Goal: Contribute content: Contribute content

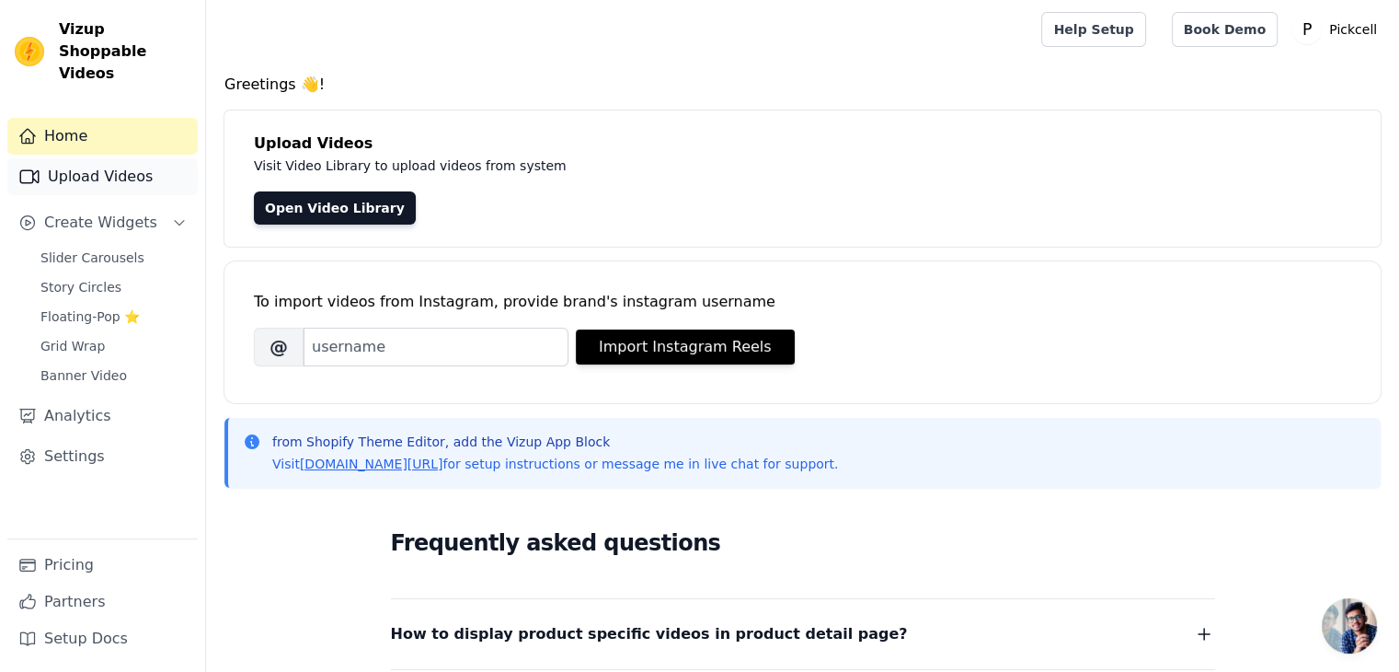
click at [81, 158] on link "Upload Videos" at bounding box center [102, 176] width 190 height 37
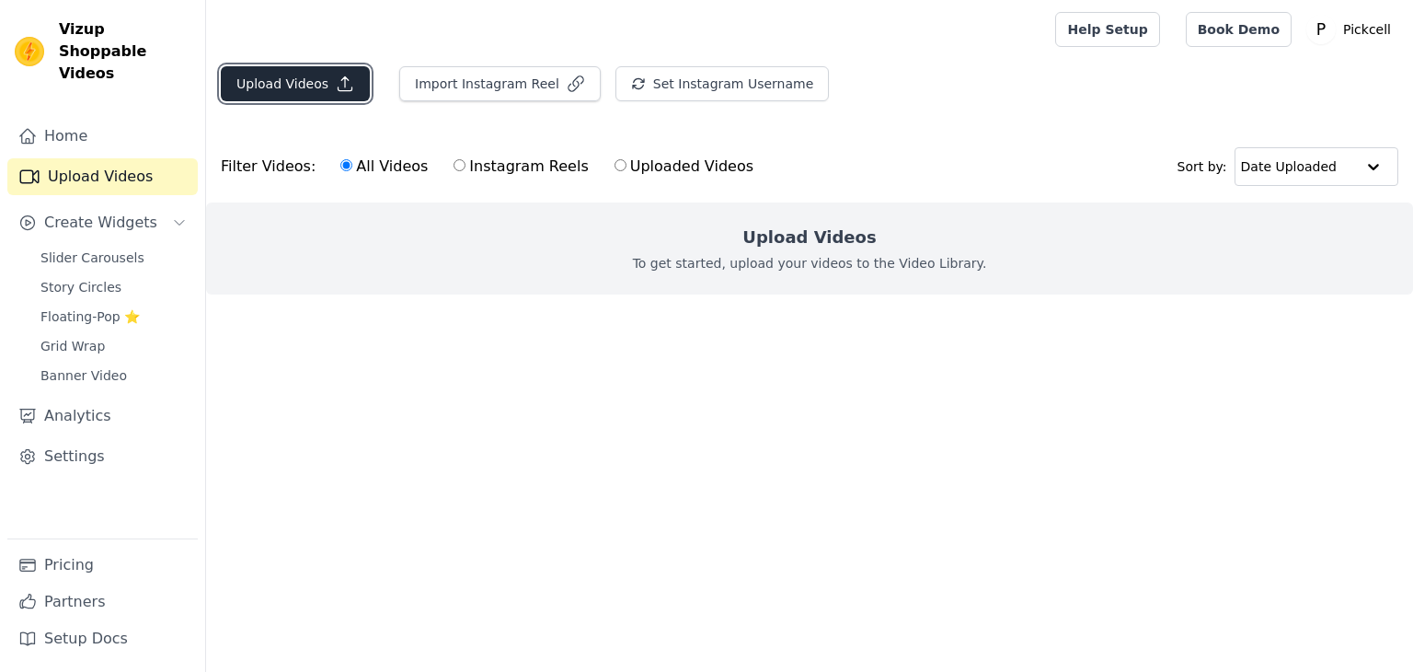
click at [312, 76] on button "Upload Videos" at bounding box center [295, 83] width 149 height 35
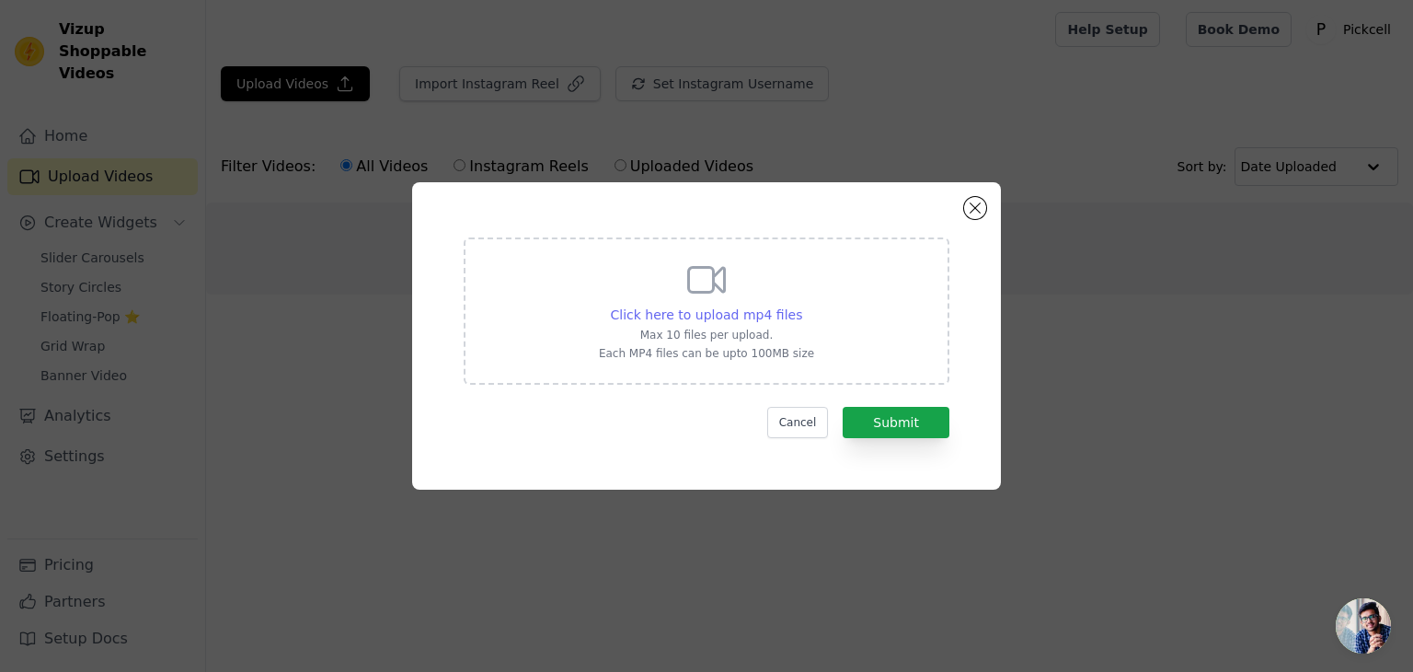
click at [754, 307] on span "Click here to upload mp4 files" at bounding box center [707, 314] width 192 height 15
click at [801, 305] on input "Click here to upload mp4 files Max 10 files per upload. Each MP4 files can be u…" at bounding box center [801, 305] width 1 height 1
type input "C:\fakepath\S25SB21 (video).mp4"
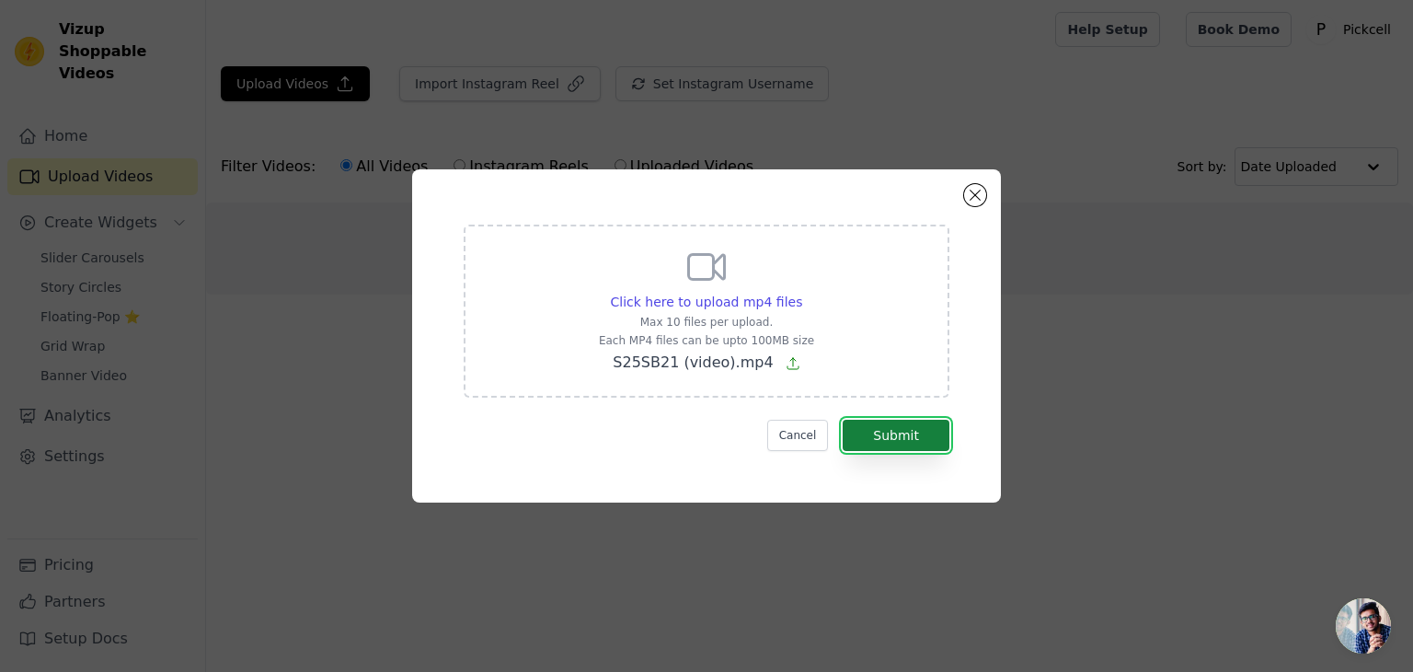
click at [877, 429] on button "Submit" at bounding box center [896, 435] width 107 height 31
click at [896, 434] on button "Submit" at bounding box center [896, 435] width 107 height 31
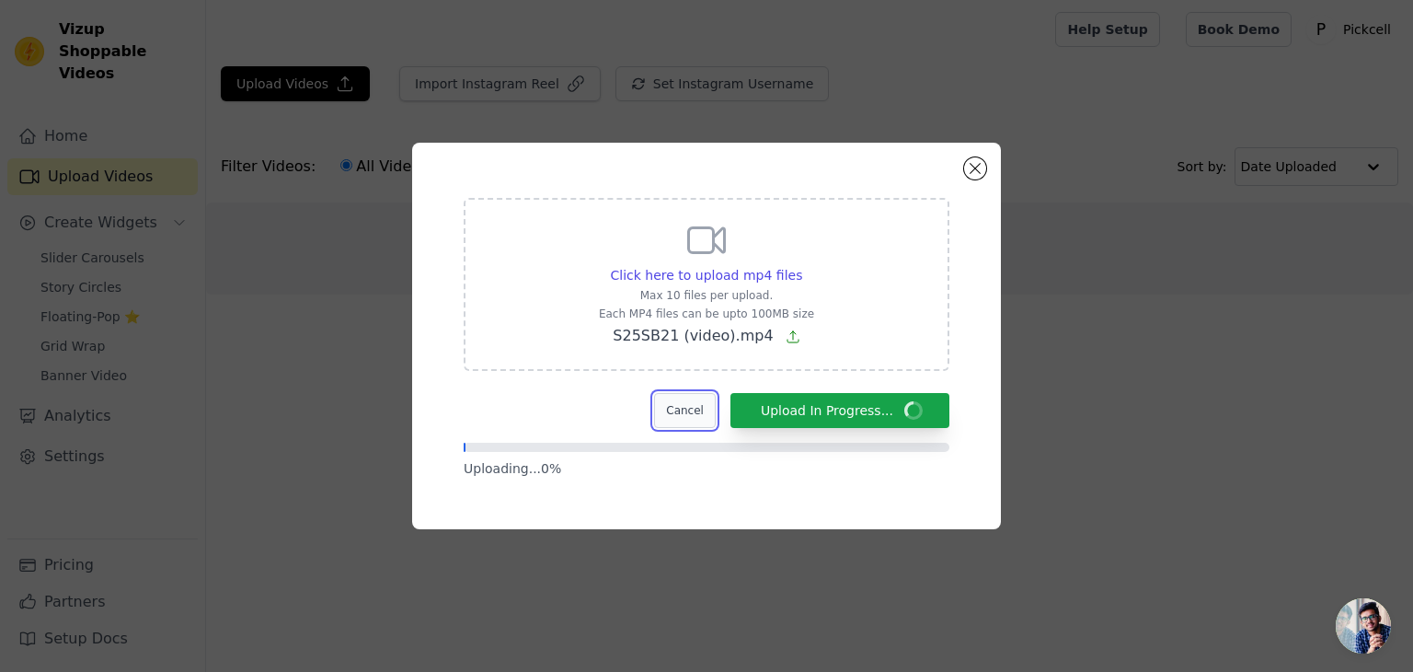
click at [708, 409] on button "Cancel" at bounding box center [685, 410] width 62 height 35
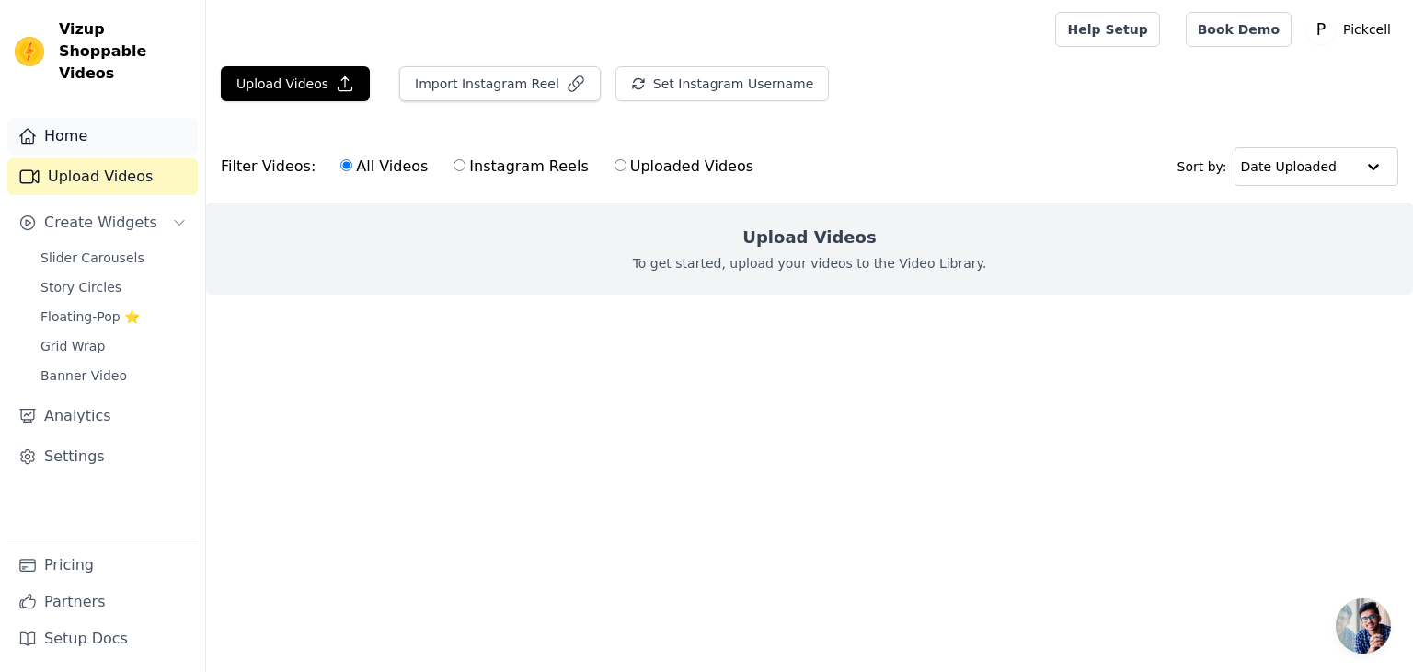
click at [111, 123] on link "Home" at bounding box center [102, 136] width 190 height 37
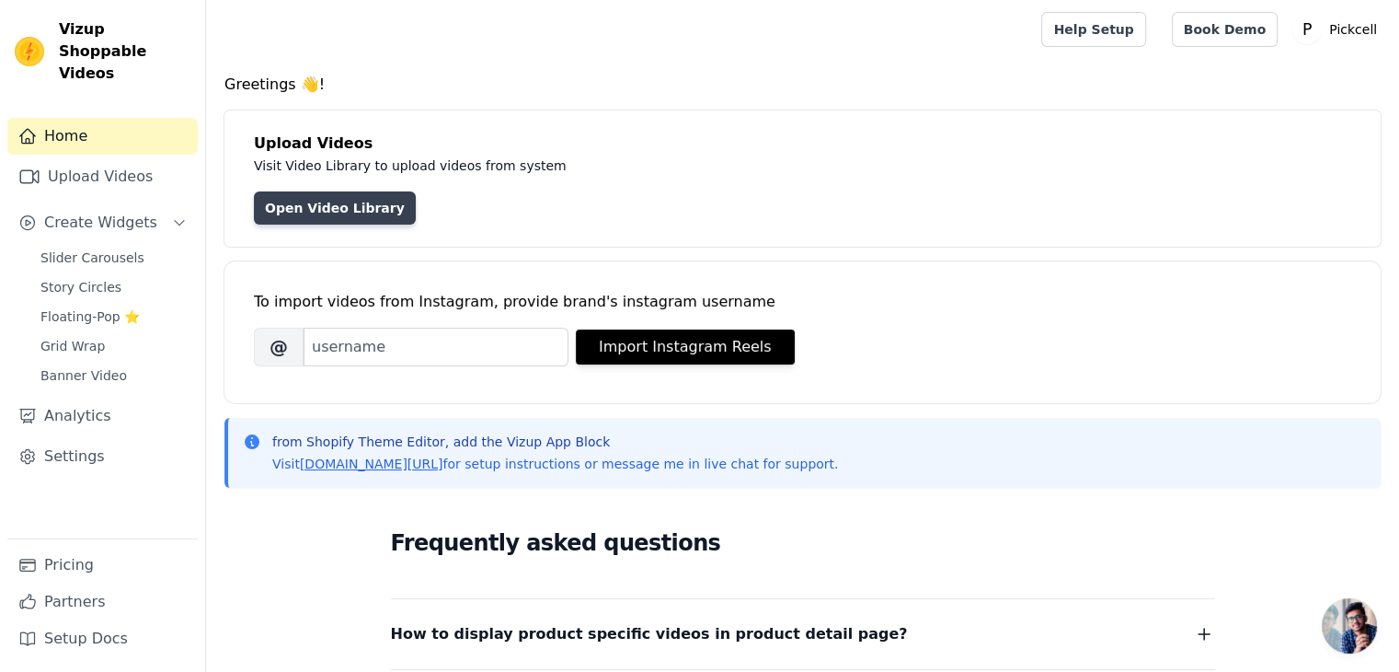
click at [318, 216] on link "Open Video Library" at bounding box center [335, 207] width 162 height 33
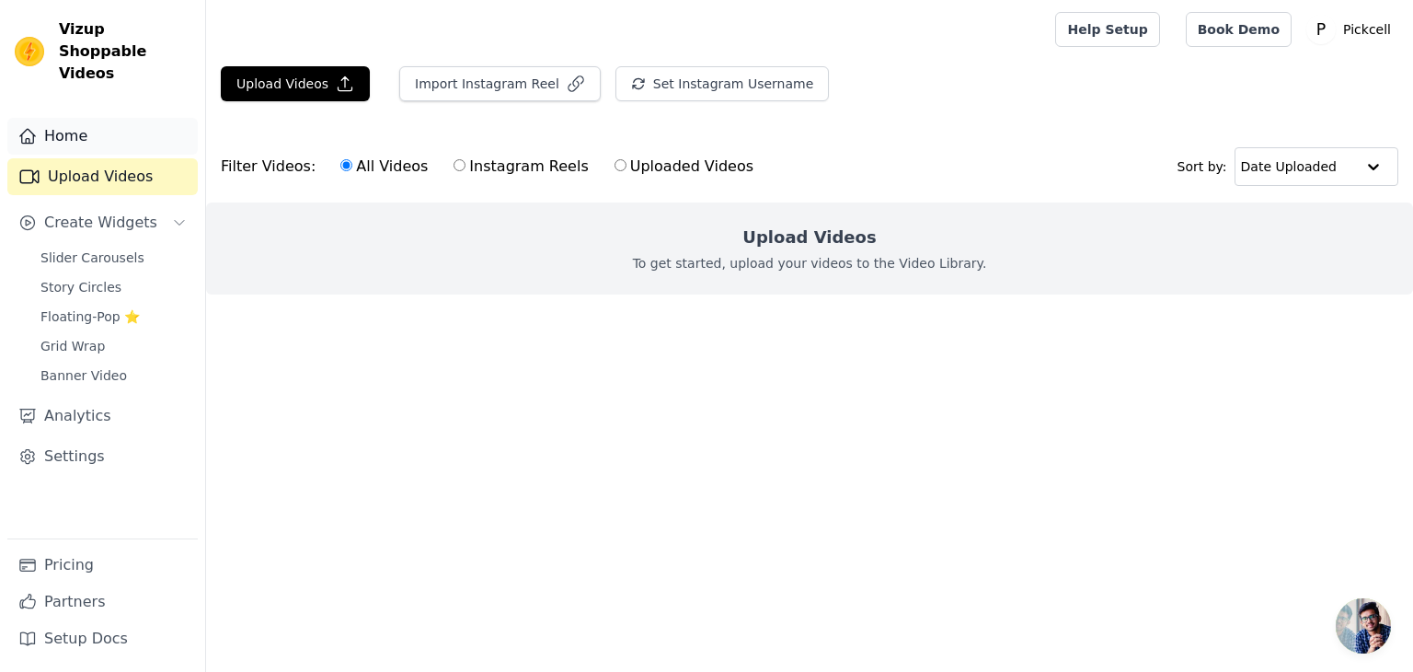
click at [86, 125] on link "Home" at bounding box center [102, 136] width 190 height 37
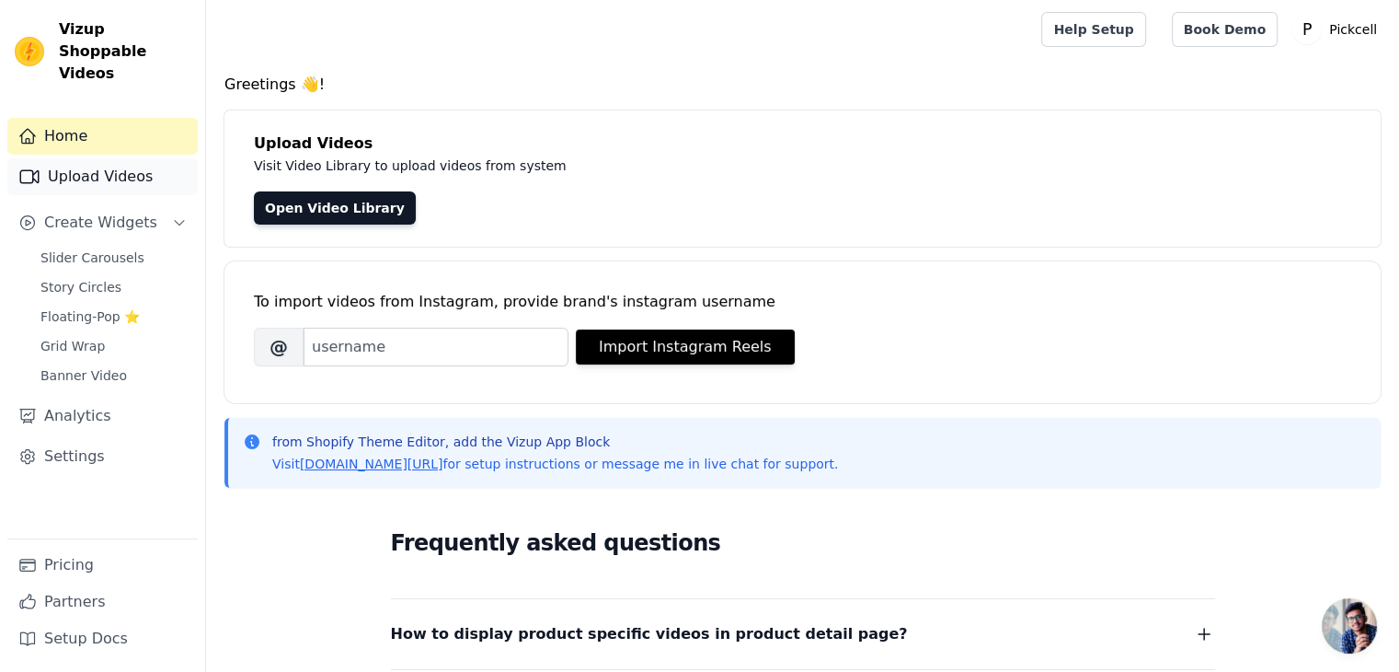
click at [125, 162] on link "Upload Videos" at bounding box center [102, 176] width 190 height 37
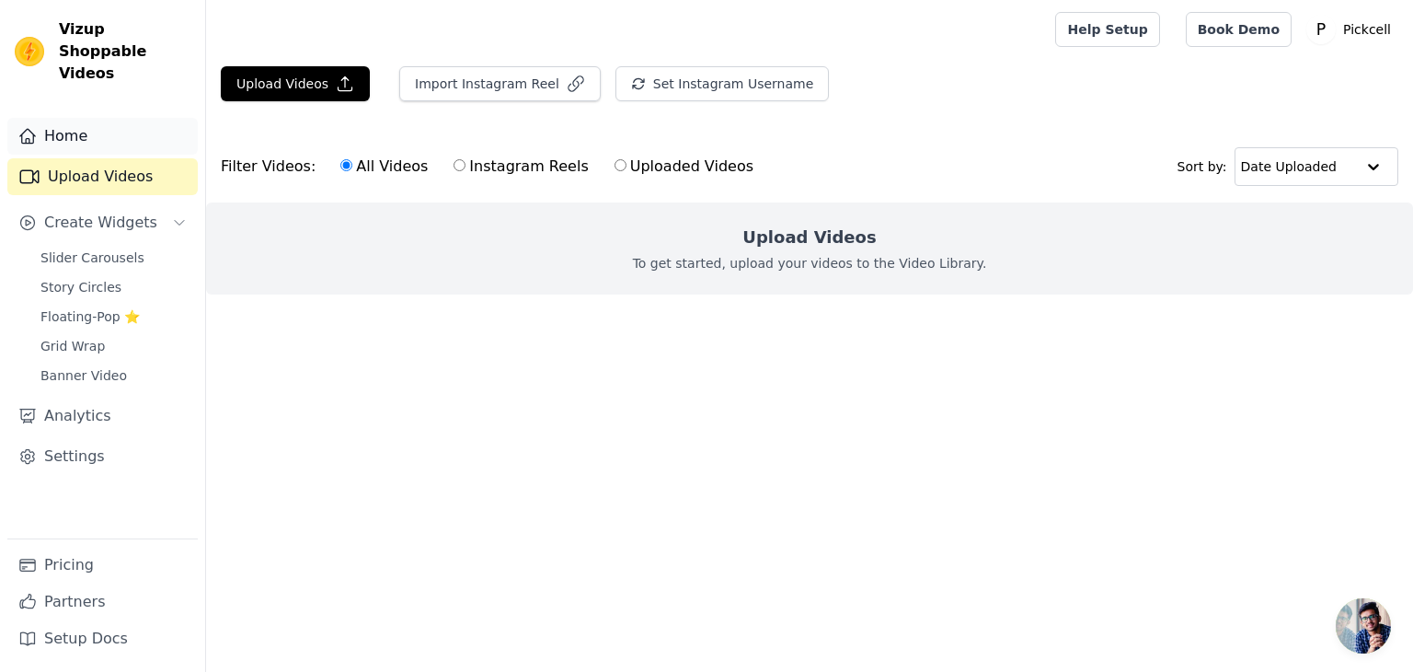
click at [96, 118] on link "Home" at bounding box center [102, 136] width 190 height 37
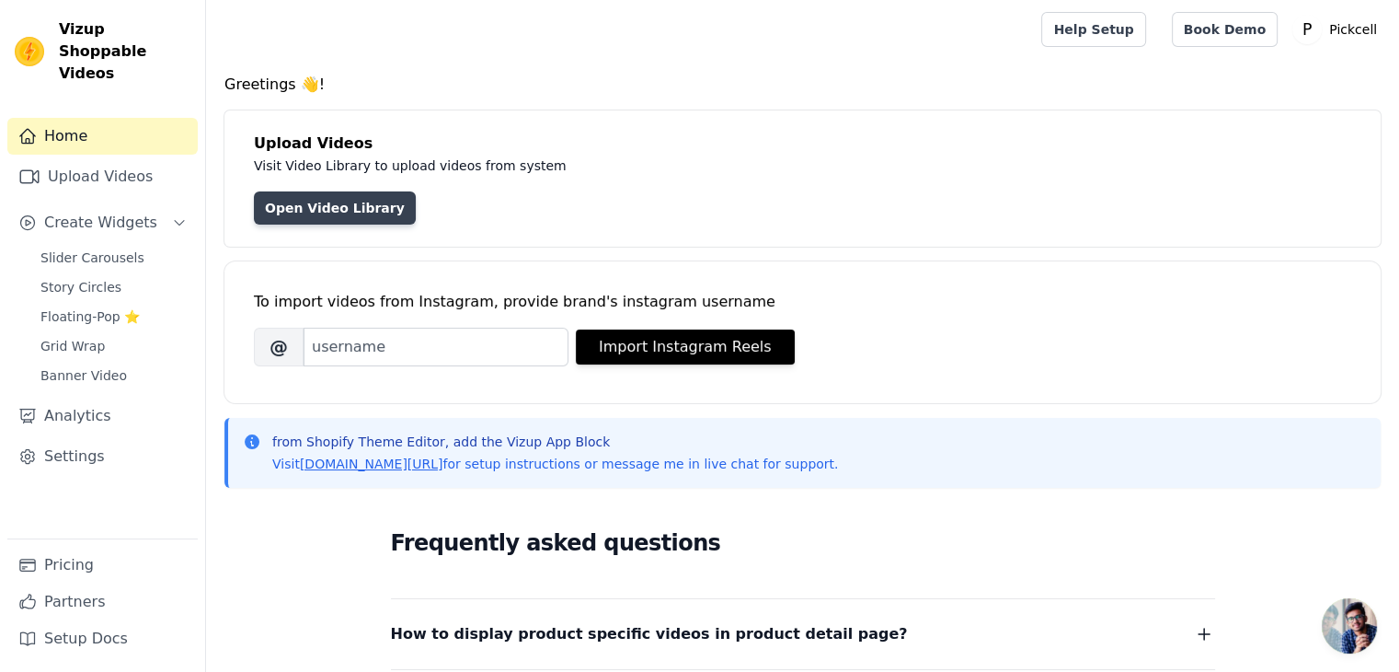
click at [260, 214] on link "Open Video Library" at bounding box center [335, 207] width 162 height 33
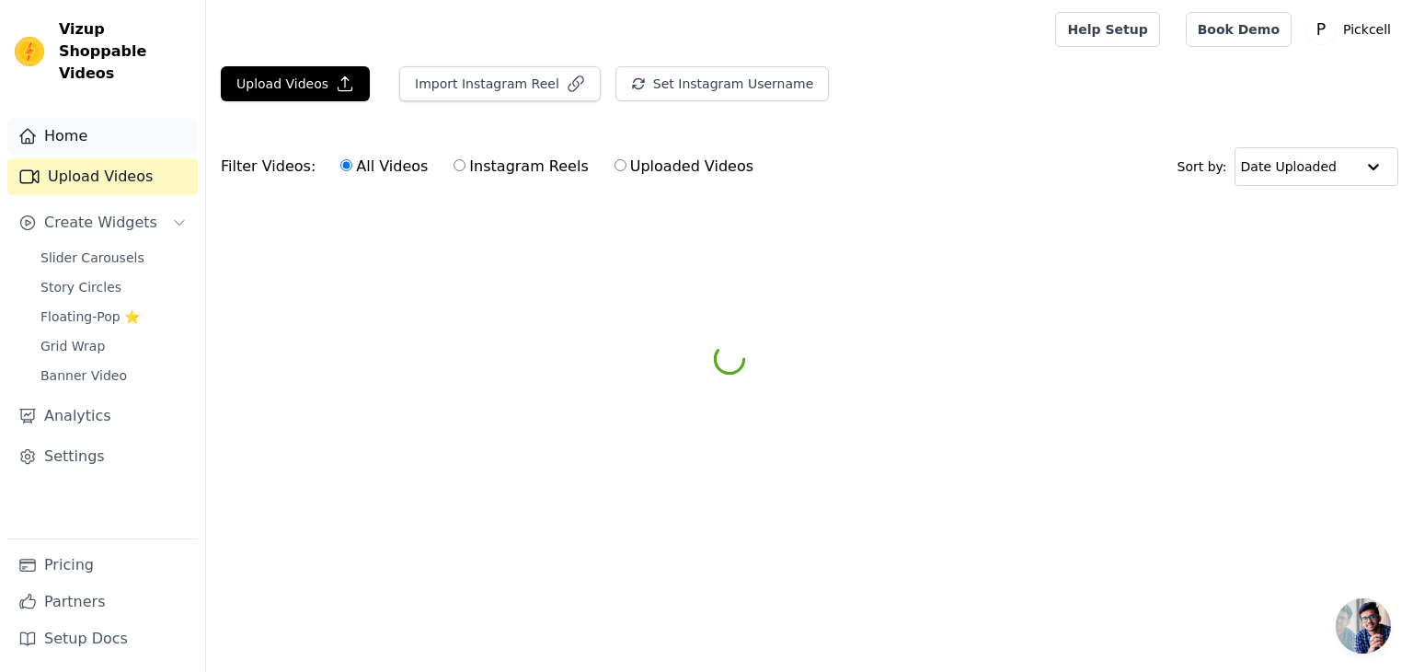
click at [62, 118] on link "Home" at bounding box center [102, 136] width 190 height 37
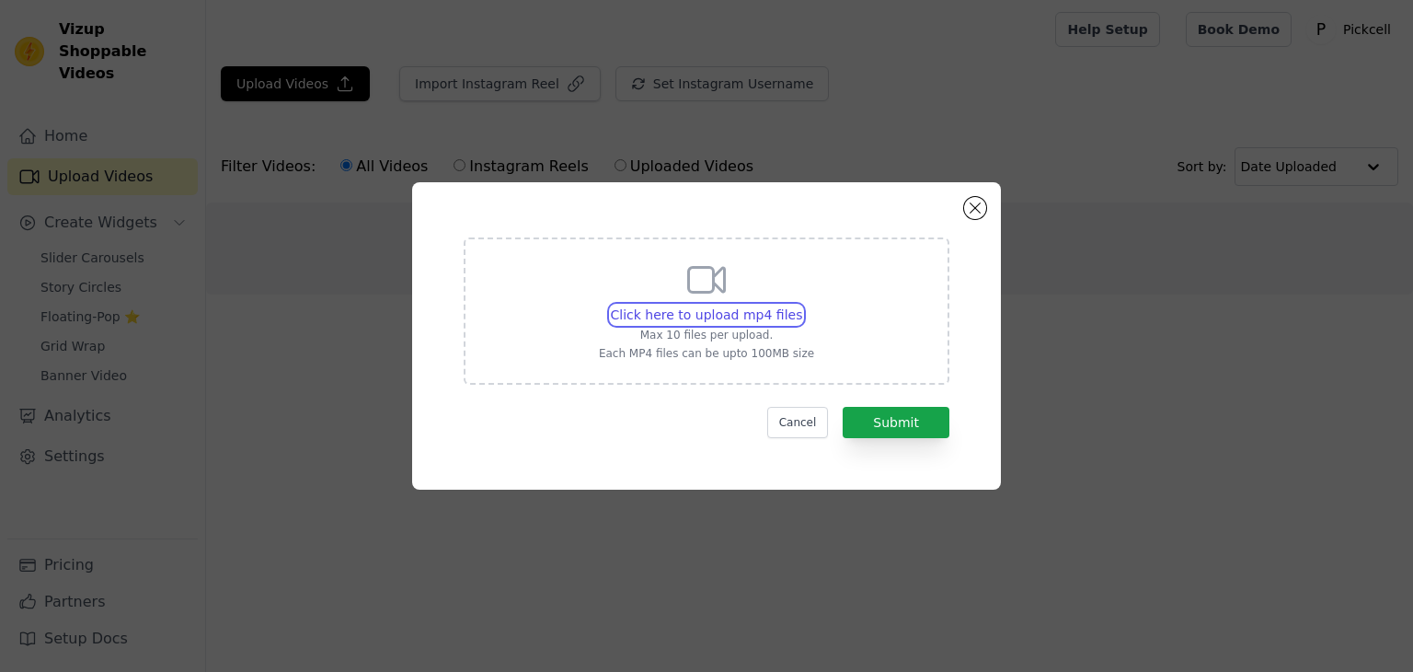
type input "C:\fakepath\S25SB21 (video).mp4"
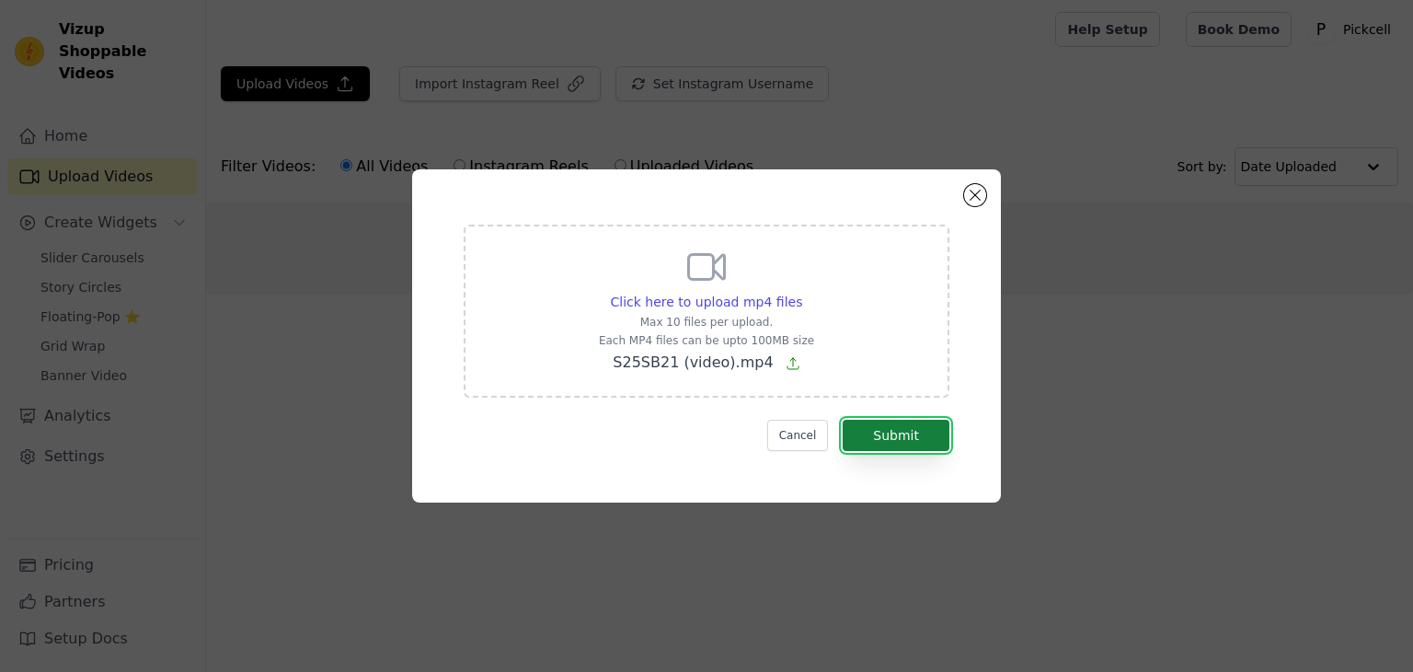
click at [898, 436] on button "Submit" at bounding box center [896, 435] width 107 height 31
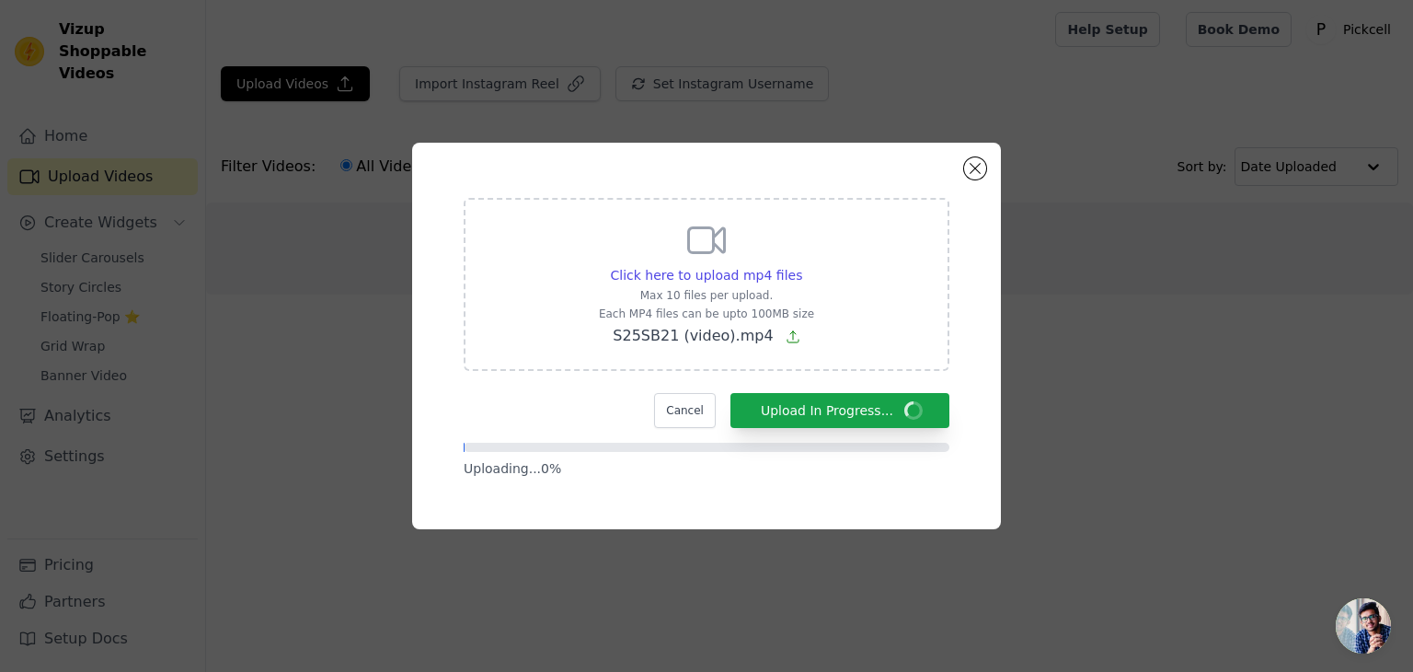
click at [1363, 626] on span "Open chat" at bounding box center [1363, 625] width 55 height 55
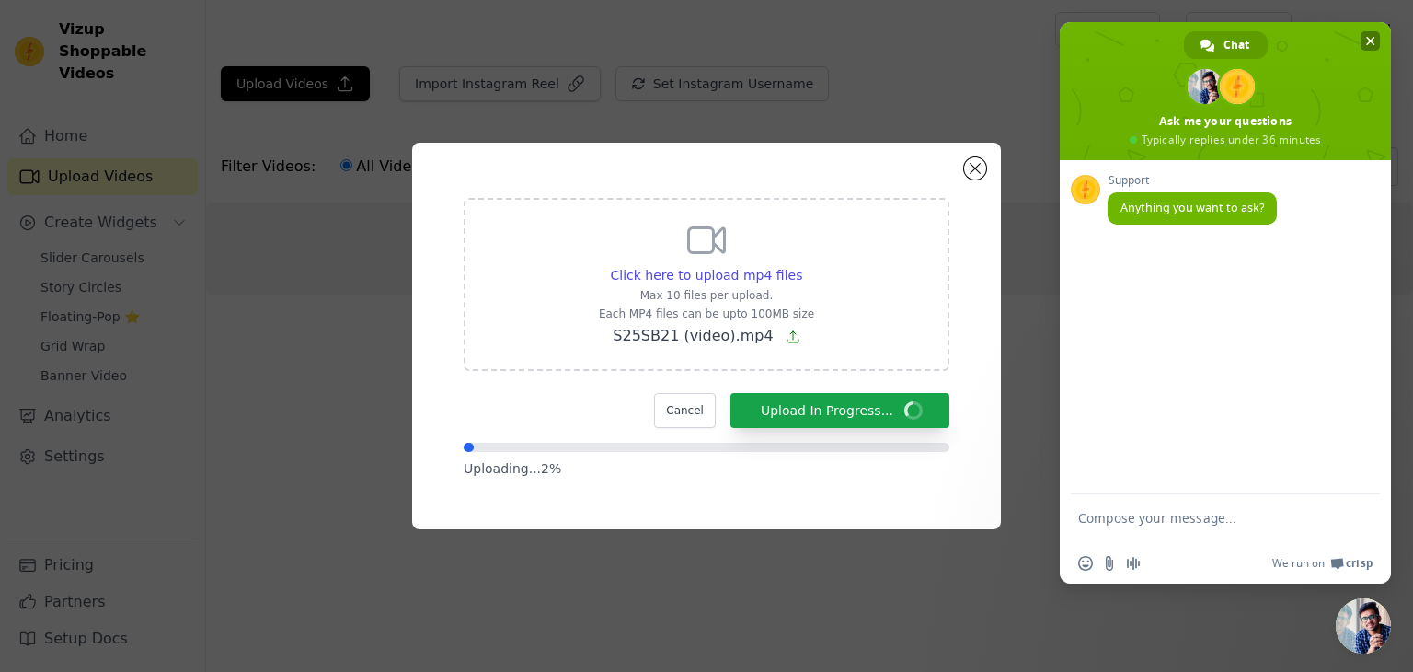
click at [1374, 42] on span "Close chat" at bounding box center [1370, 41] width 9 height 9
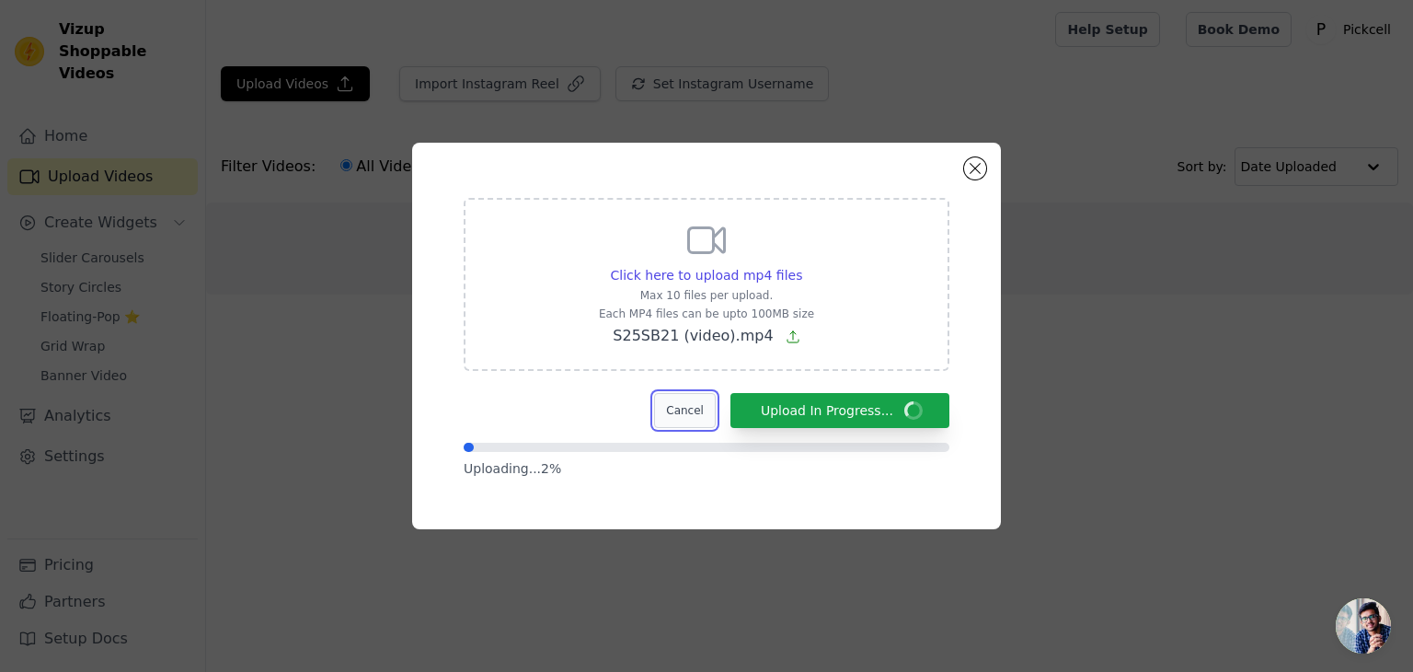
click at [688, 408] on button "Cancel" at bounding box center [685, 410] width 62 height 35
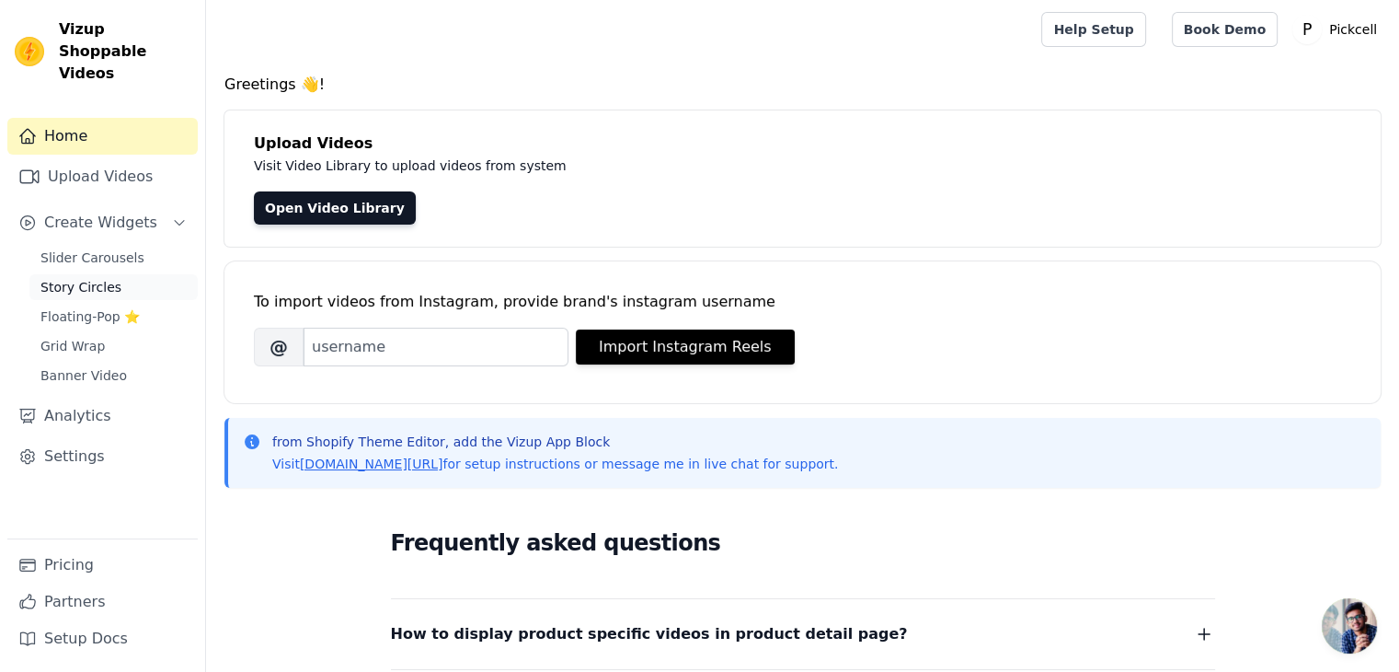
click at [96, 278] on span "Story Circles" at bounding box center [80, 287] width 81 height 18
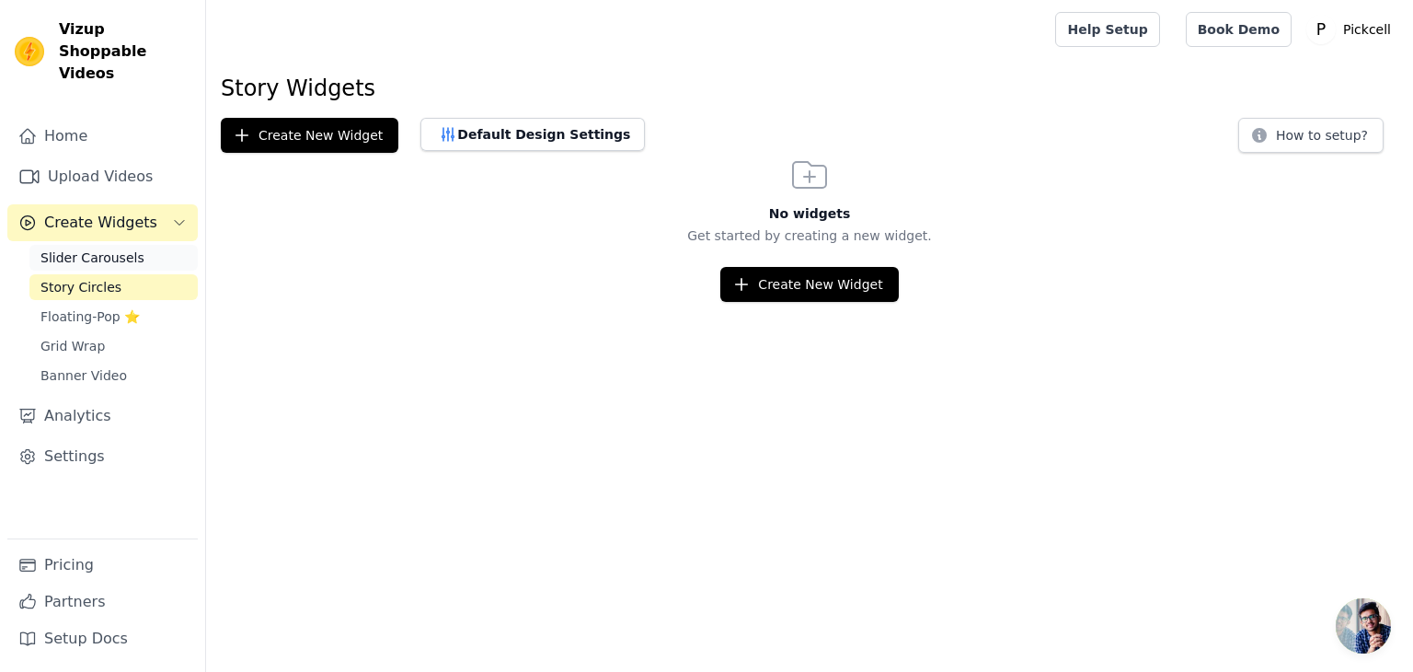
click at [108, 248] on span "Slider Carousels" at bounding box center [92, 257] width 104 height 18
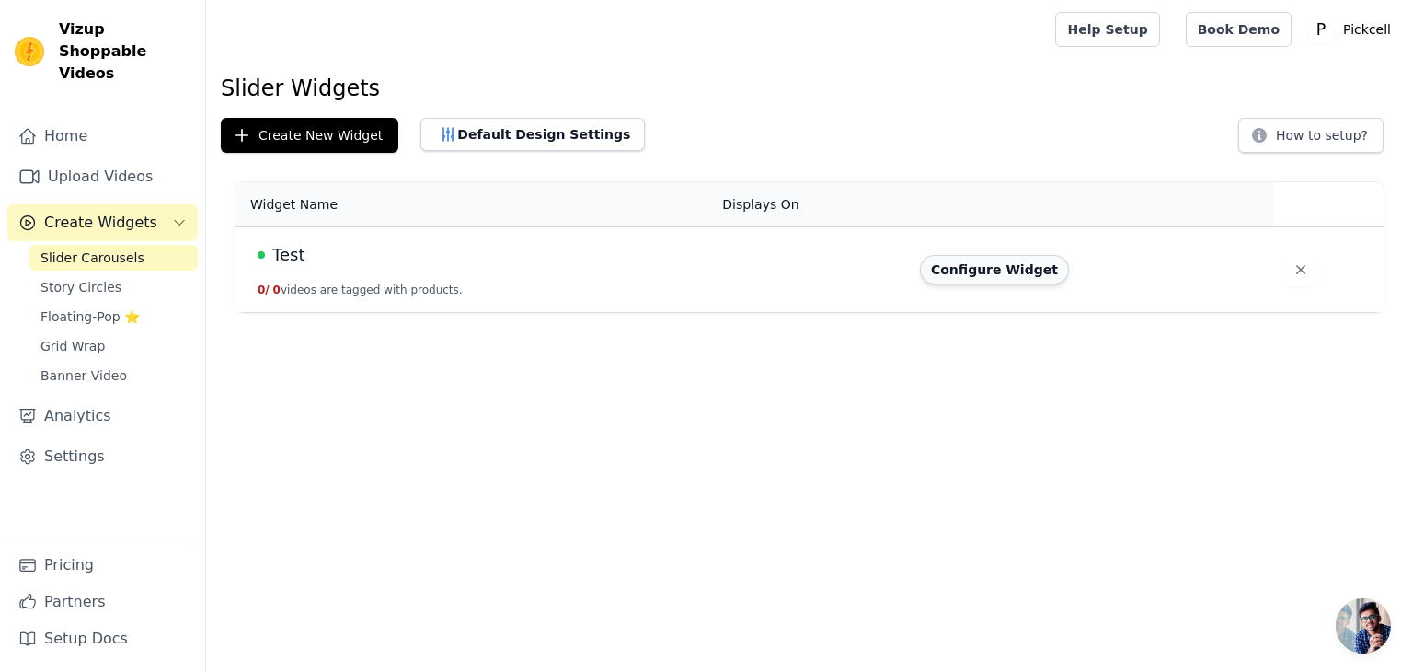
click at [986, 282] on button "Configure Widget" at bounding box center [994, 269] width 149 height 29
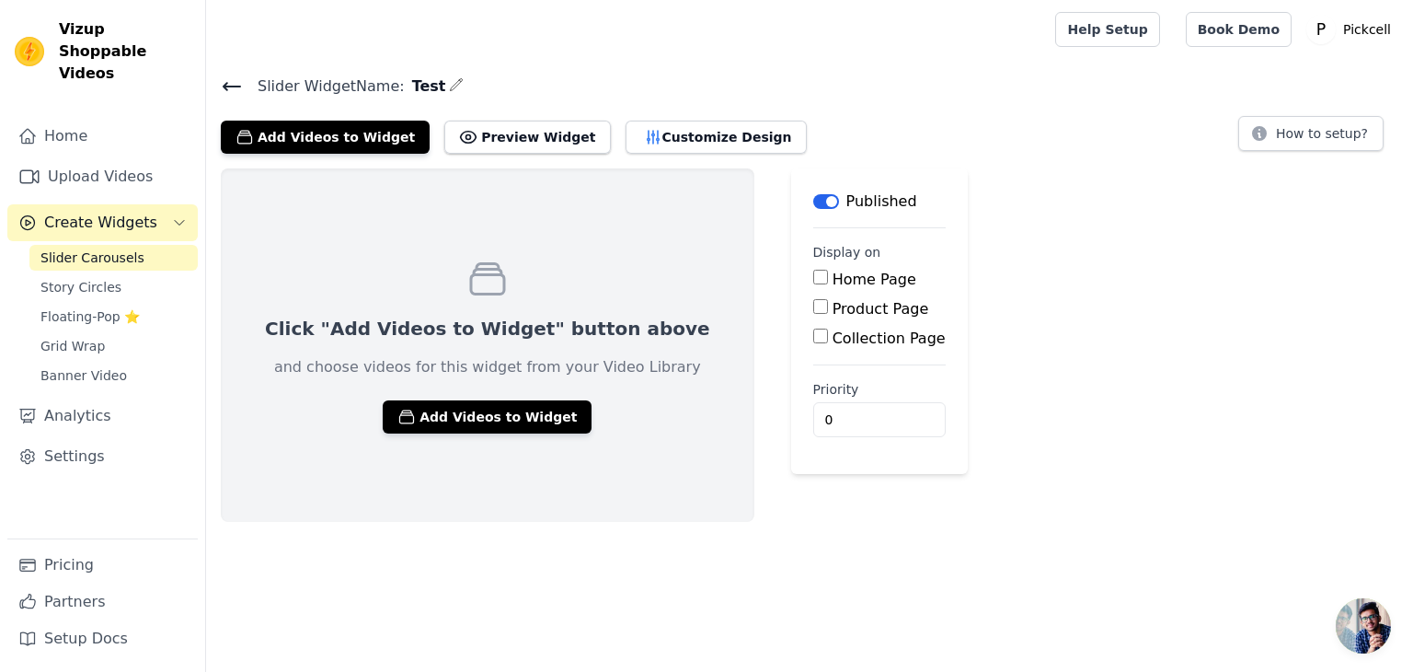
click at [833, 277] on label "Home Page" at bounding box center [875, 278] width 84 height 17
click at [813, 277] on input "Home Page" at bounding box center [820, 277] width 15 height 15
checkbox input "true"
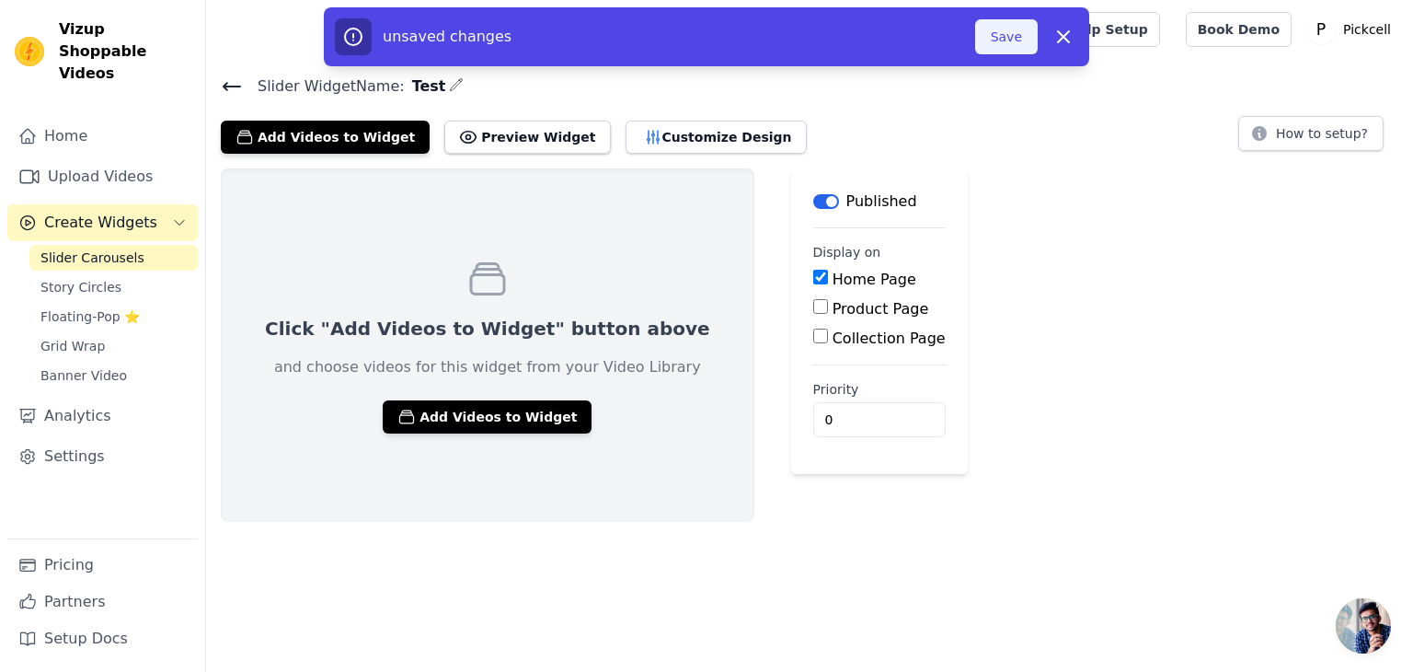
click at [1010, 45] on button "Save" at bounding box center [1006, 36] width 63 height 35
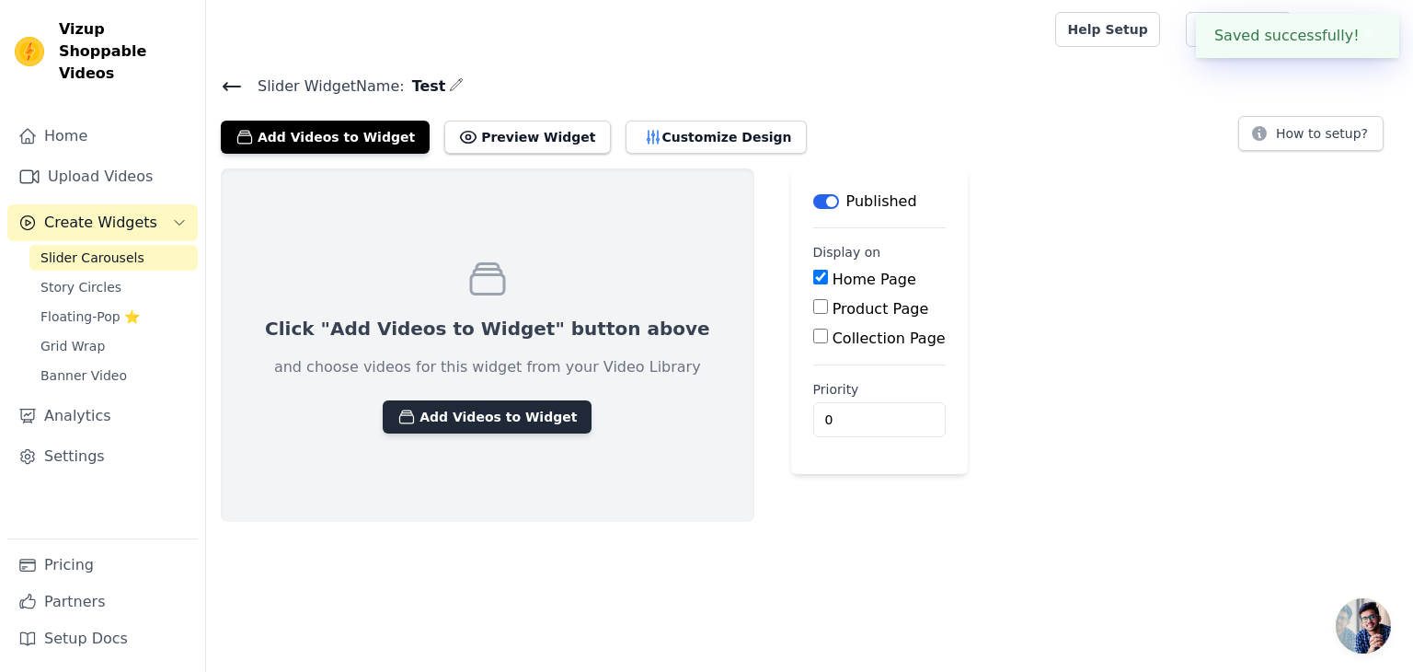
click at [500, 428] on button "Add Videos to Widget" at bounding box center [487, 416] width 209 height 33
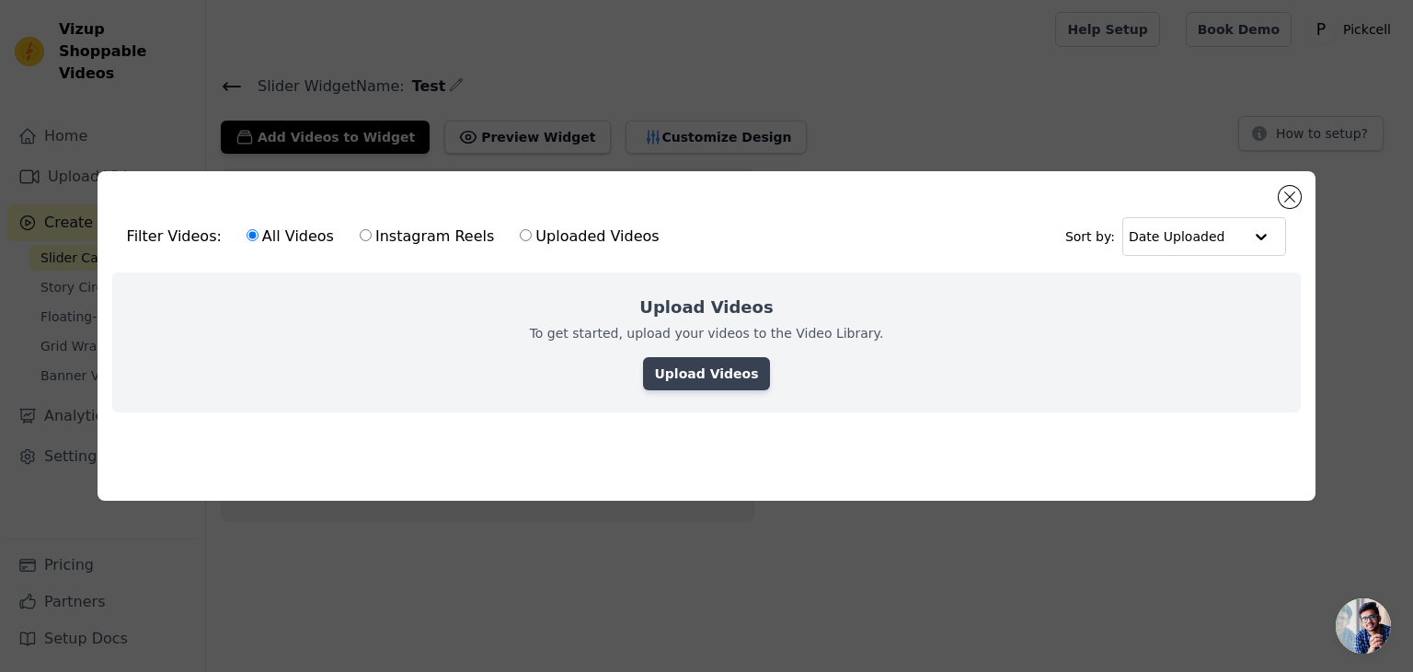
click at [719, 374] on link "Upload Videos" at bounding box center [706, 373] width 126 height 33
